Goal: Task Accomplishment & Management: Manage account settings

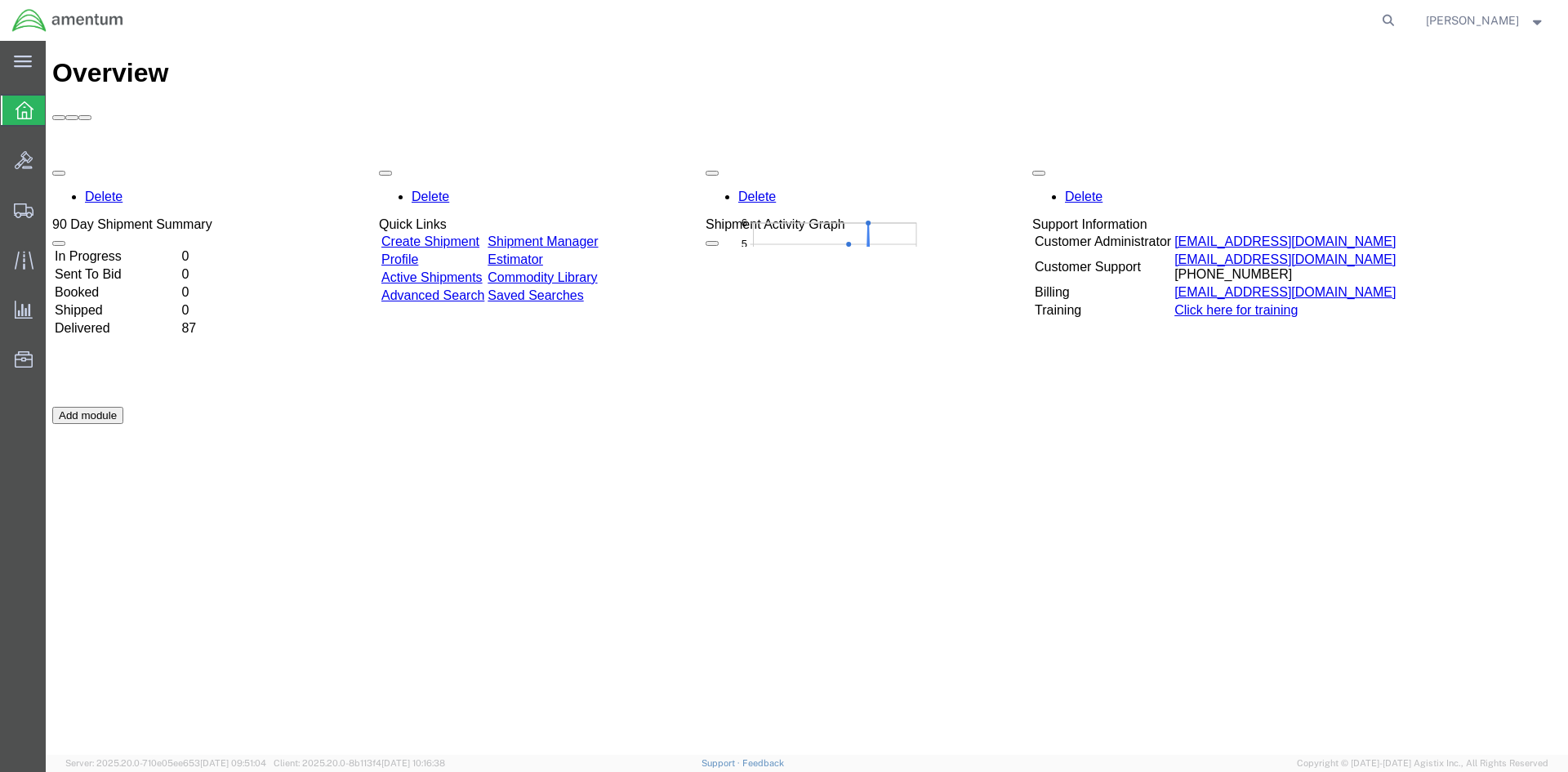
click at [113, 248] on td "In Progress" at bounding box center [116, 256] width 125 height 17
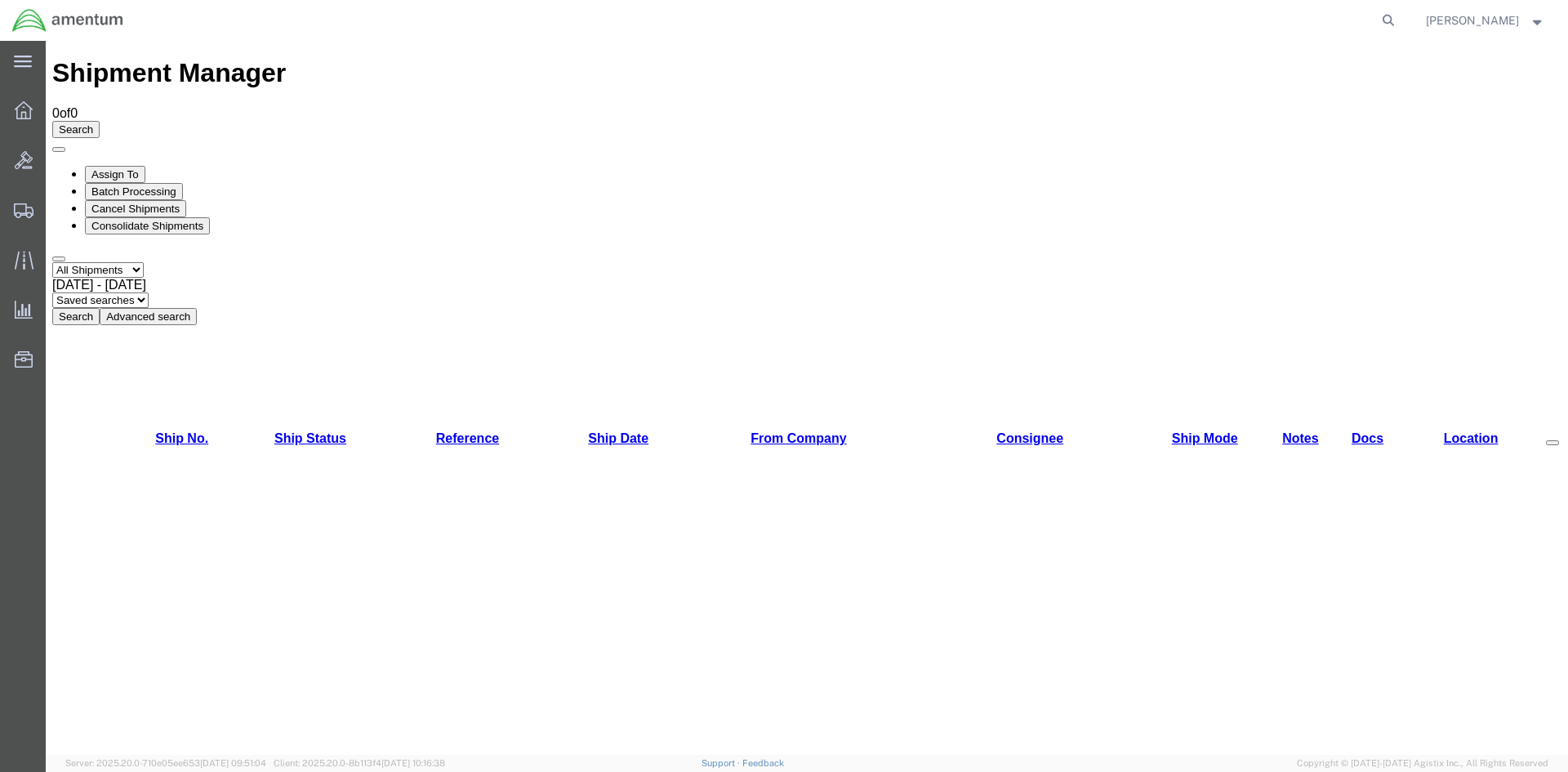
click at [197, 308] on button "Advanced search" at bounding box center [148, 316] width 97 height 17
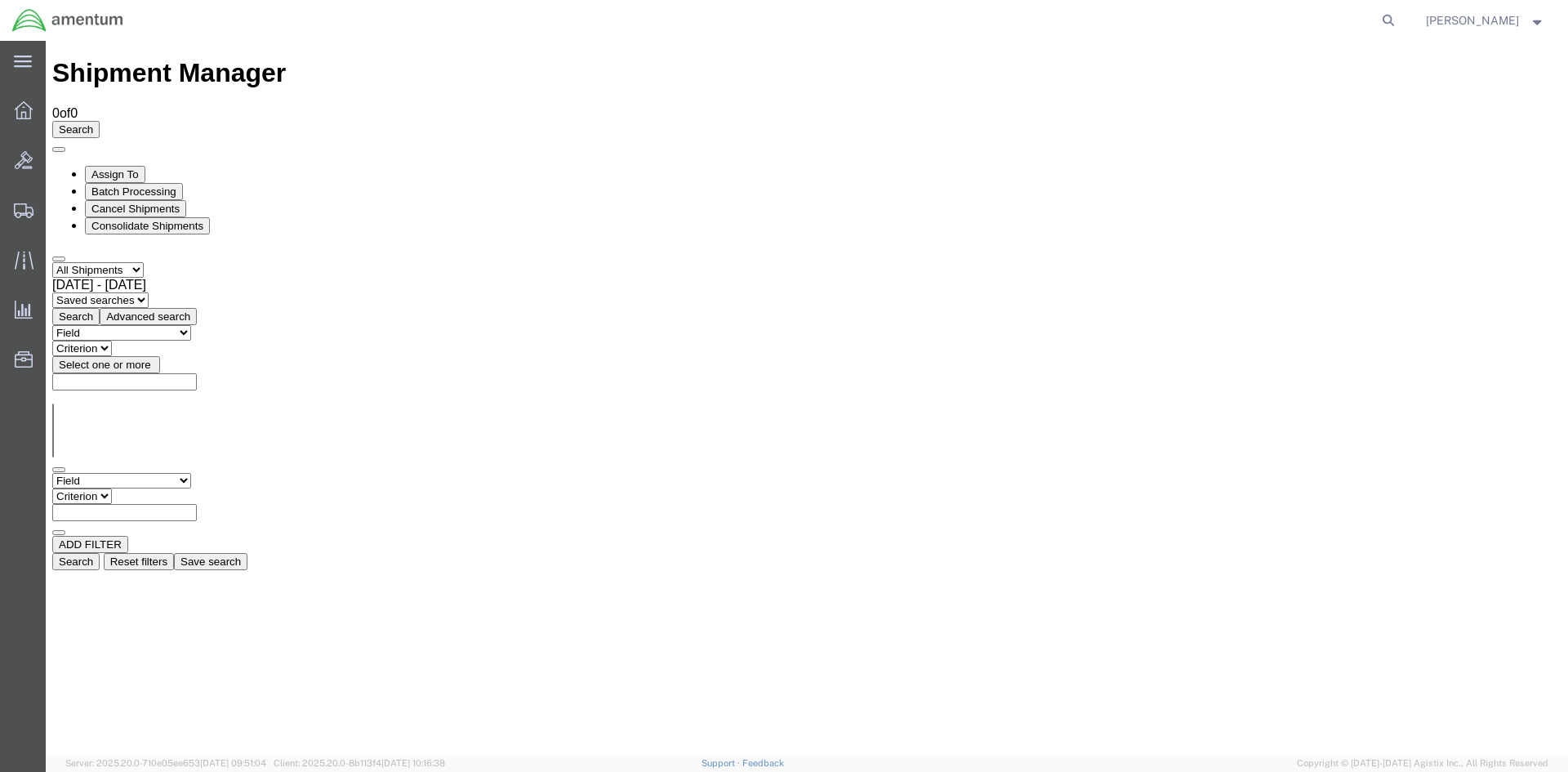
click at [100, 553] on button "Search" at bounding box center [76, 562] width 47 height 17
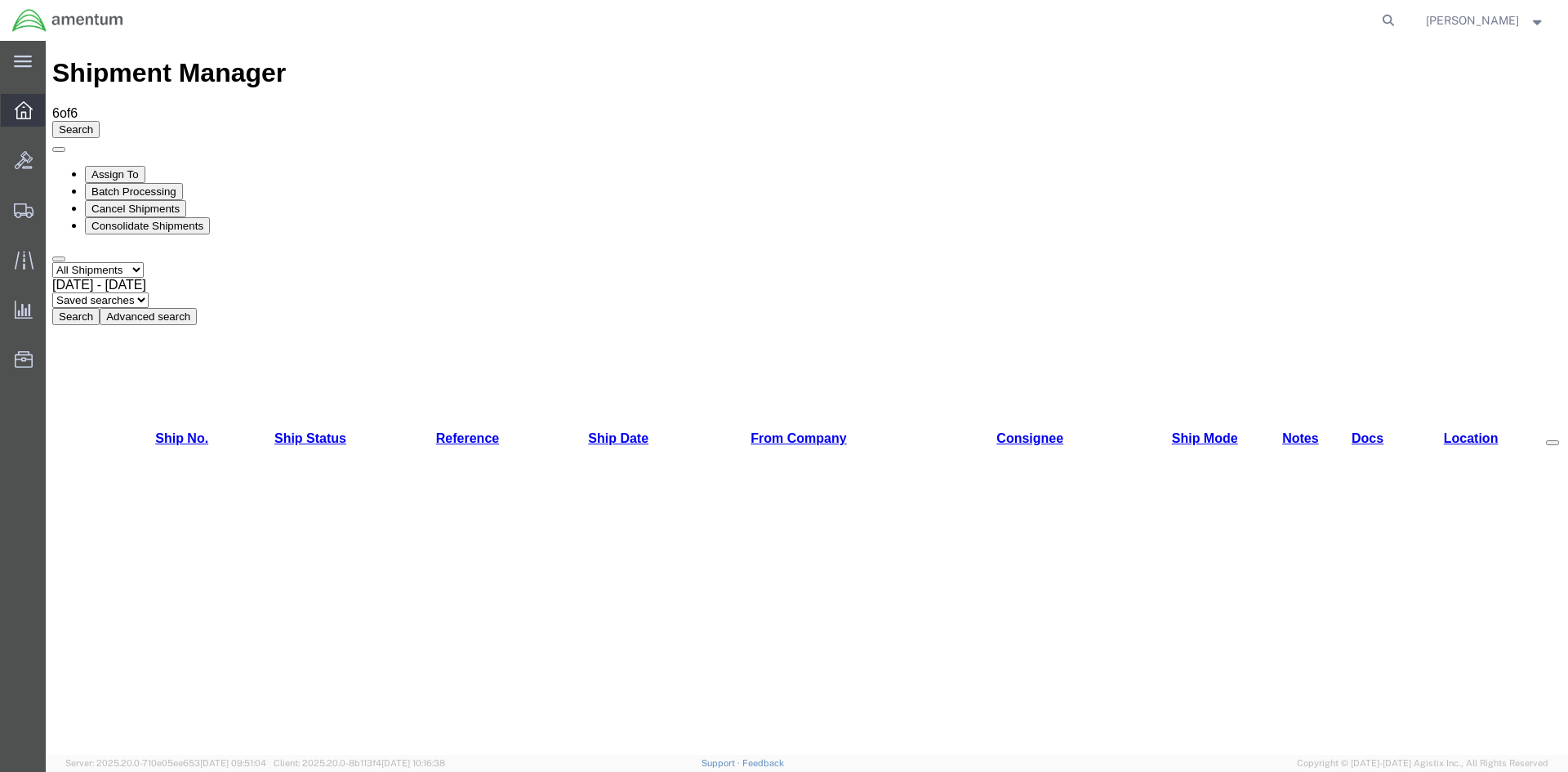
click at [17, 111] on icon at bounding box center [24, 111] width 18 height 18
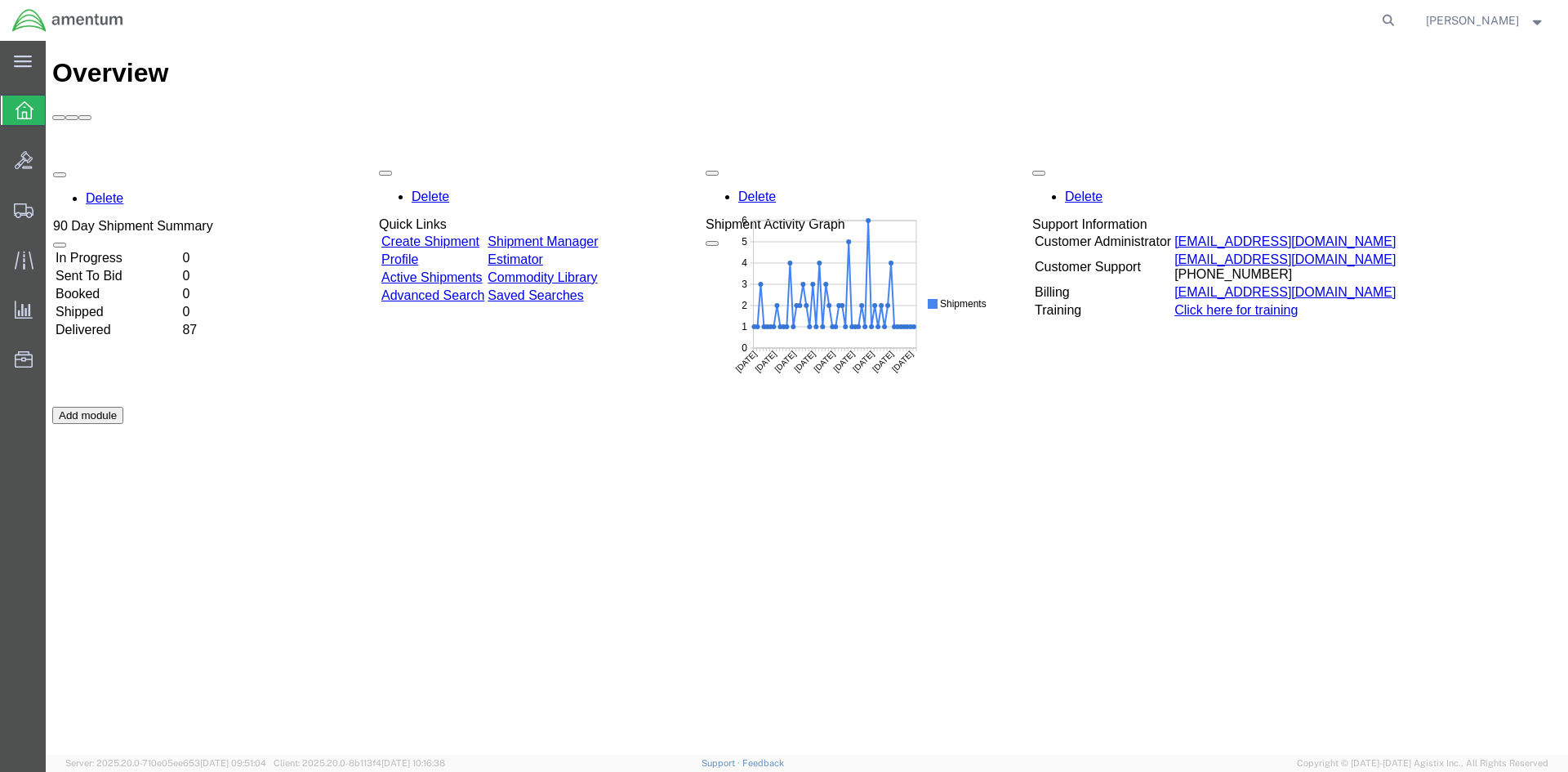
click at [127, 161] on div "Delete 90 Day Shipment Summary In Progress 0 Sent To Bid 0 Booked 0 Shipped 0 D…" at bounding box center [807, 406] width 1509 height 490
click at [136, 248] on td "In Progress" at bounding box center [116, 256] width 125 height 17
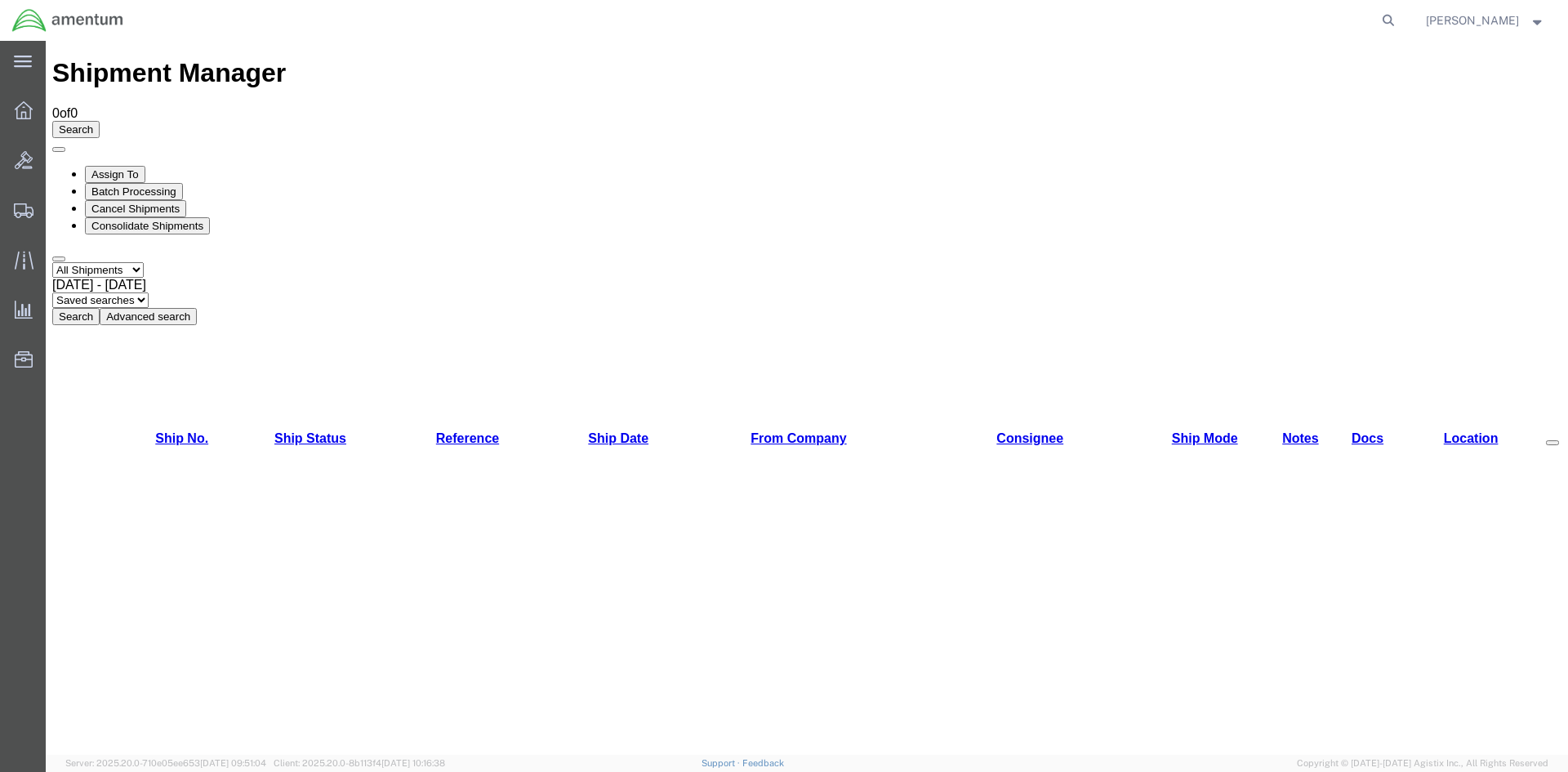
click at [1498, 25] on span "[PERSON_NAME]" at bounding box center [1472, 21] width 93 height 18
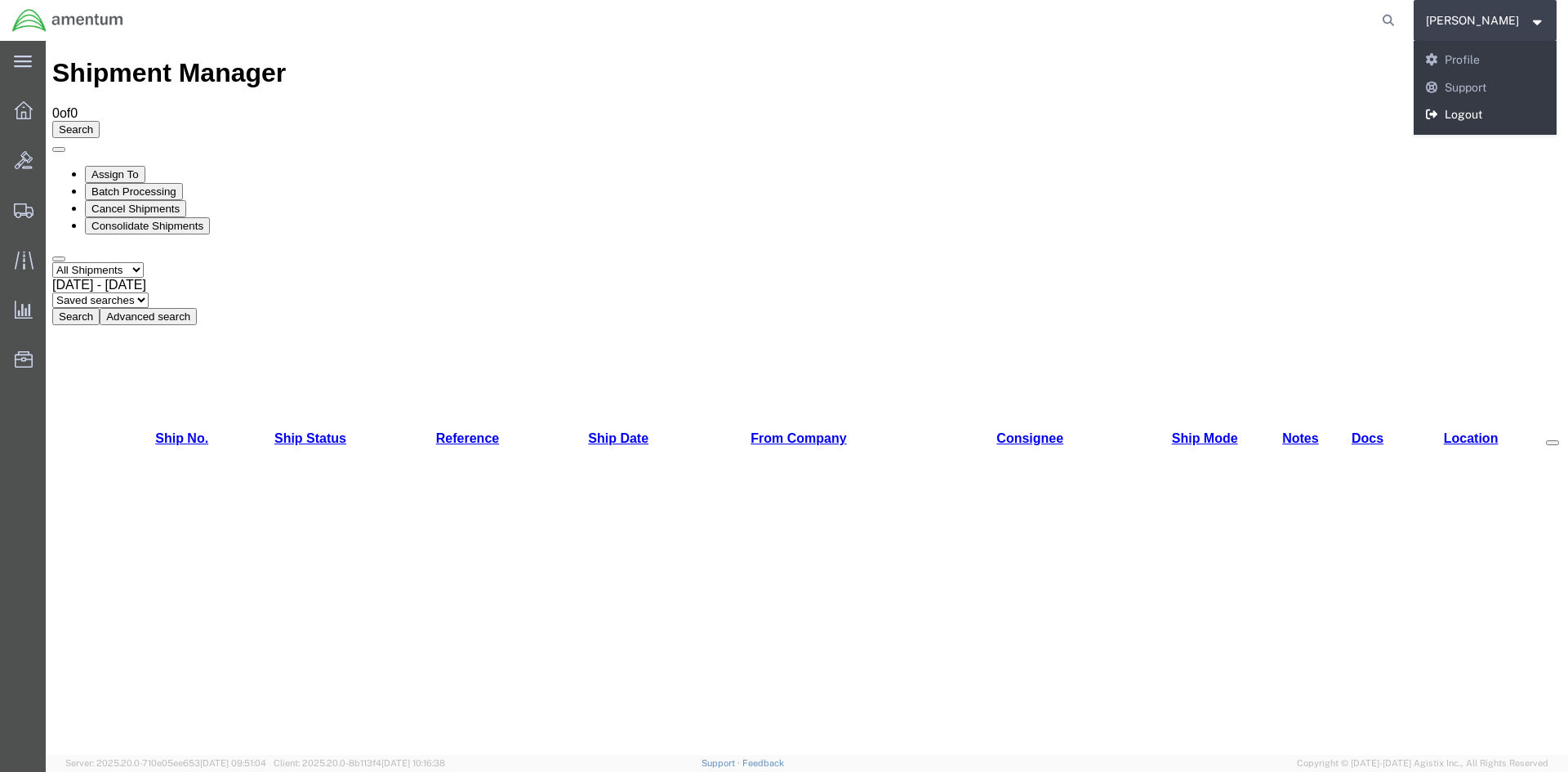
click at [1478, 111] on link "Logout" at bounding box center [1485, 115] width 144 height 27
